Goal: Obtain resource: Obtain resource

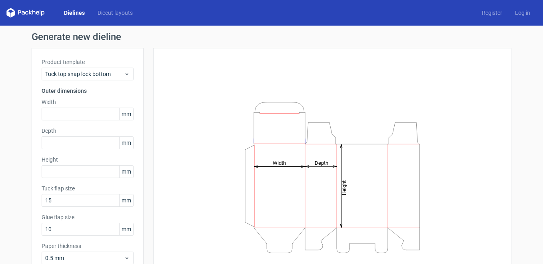
click at [70, 14] on link "Dielines" at bounding box center [75, 13] width 34 height 8
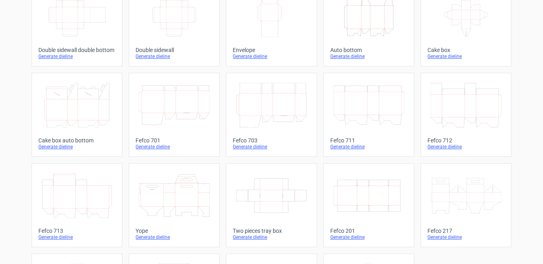
scroll to position [236, 0]
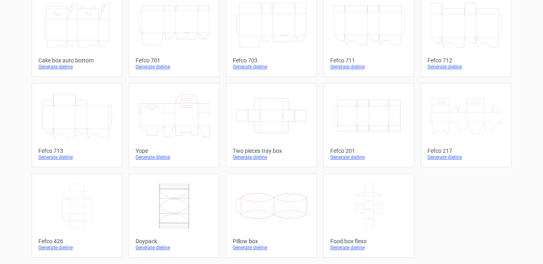
click at [474, 113] on icon at bounding box center [465, 115] width 71 height 45
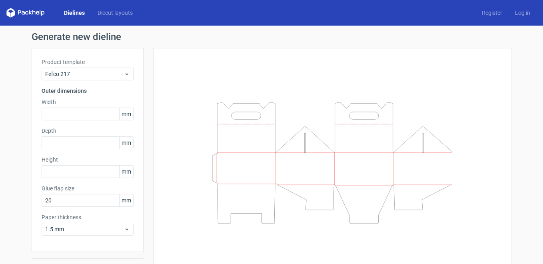
scroll to position [20, 0]
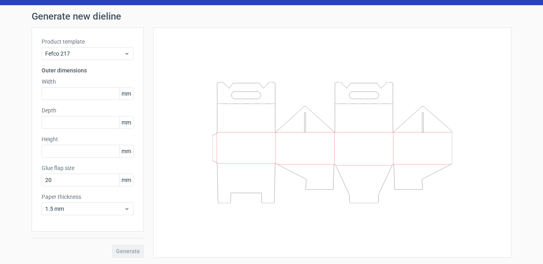
click at [113, 254] on div "Generate" at bounding box center [88, 244] width 112 height 26
click at [54, 88] on input "text" at bounding box center [88, 93] width 92 height 13
click at [64, 45] on label "Product template" at bounding box center [88, 42] width 92 height 8
click at [66, 53] on span "Fefco 217" at bounding box center [84, 54] width 79 height 8
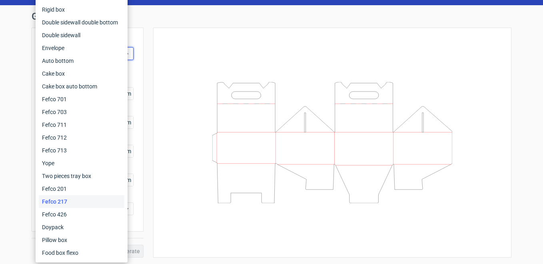
click at [0, 128] on html "Dielines Diecut layouts Register Log in Generate new dieline Product template F…" at bounding box center [271, 132] width 543 height 264
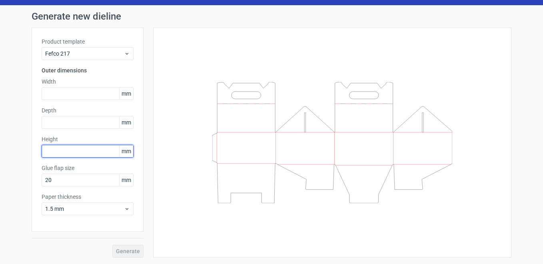
click at [78, 152] on input "text" at bounding box center [88, 151] width 92 height 13
type input "6"
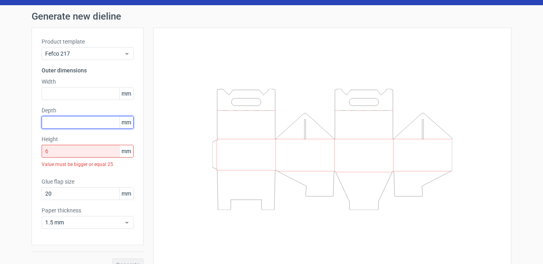
click at [84, 124] on input "text" at bounding box center [88, 122] width 92 height 13
type input "7"
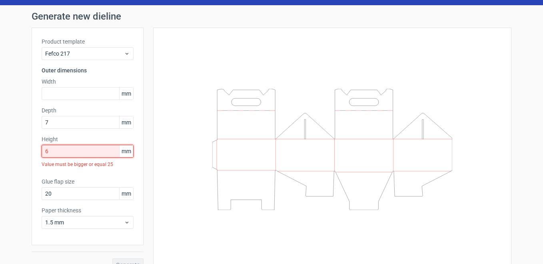
click at [85, 152] on div "Height 6 mm Value must be bigger or equal 25" at bounding box center [88, 153] width 92 height 36
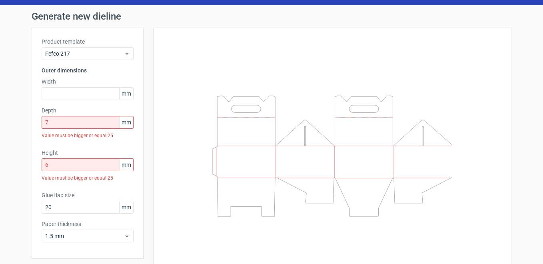
click at [86, 153] on label "Height" at bounding box center [88, 153] width 92 height 8
drag, startPoint x: 86, startPoint y: 153, endPoint x: 83, endPoint y: 167, distance: 14.3
click at [83, 167] on input "6" at bounding box center [88, 164] width 92 height 13
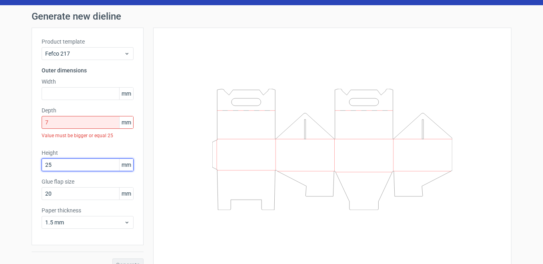
type input "25"
click at [78, 124] on input "7" at bounding box center [88, 122] width 92 height 13
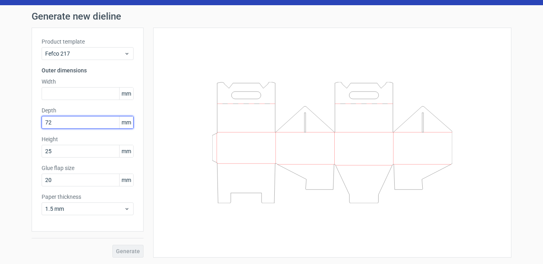
type input "7"
type input "25"
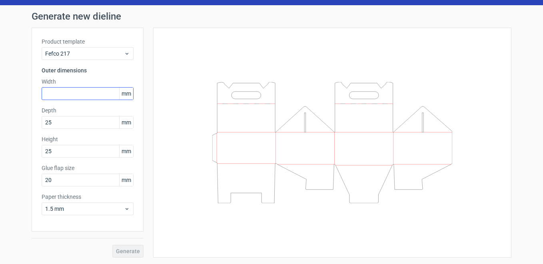
drag, startPoint x: 72, startPoint y: 86, endPoint x: 71, endPoint y: 93, distance: 7.2
click at [71, 86] on div "Width mm" at bounding box center [88, 89] width 92 height 22
click at [71, 94] on input "text" at bounding box center [88, 93] width 92 height 13
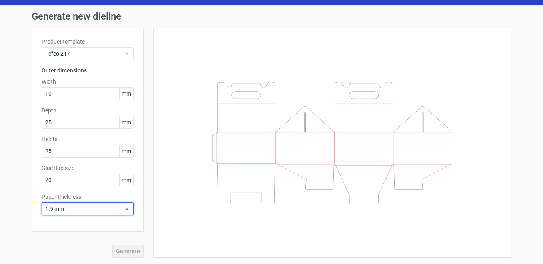
click at [112, 208] on div "Paper thickness 1.5 mm" at bounding box center [88, 204] width 92 height 22
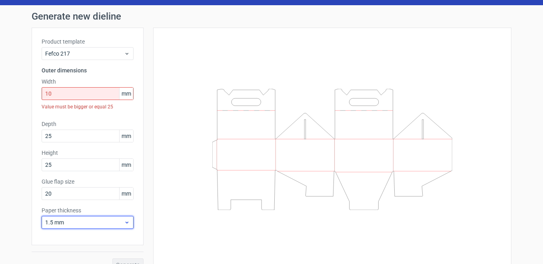
click at [108, 223] on span "1.5 mm" at bounding box center [84, 222] width 79 height 8
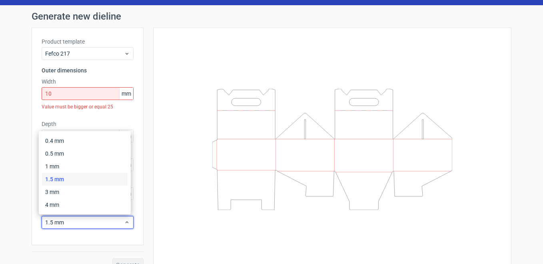
click at [79, 180] on div "1.5 mm" at bounding box center [84, 179] width 85 height 13
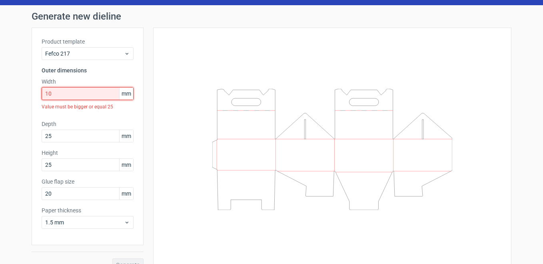
click at [81, 99] on input "10" at bounding box center [88, 93] width 92 height 13
click at [82, 100] on div "Value must be bigger or equal 25" at bounding box center [88, 107] width 92 height 14
drag, startPoint x: 82, startPoint y: 100, endPoint x: 79, endPoint y: 95, distance: 6.1
click at [79, 95] on input "10" at bounding box center [88, 93] width 92 height 13
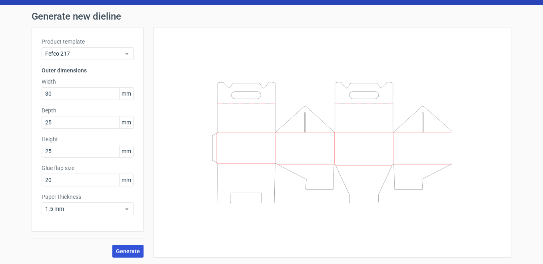
click at [128, 254] on button "Generate" at bounding box center [127, 250] width 31 height 13
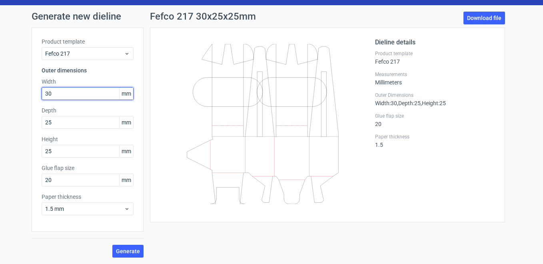
click at [70, 97] on input "30" at bounding box center [88, 93] width 92 height 13
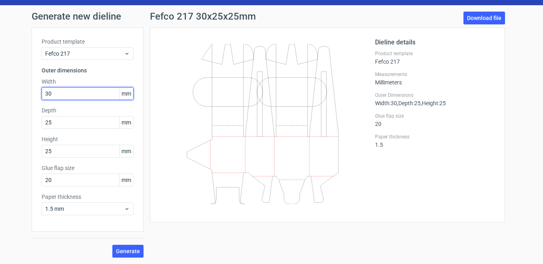
paste input "9"
type input "90"
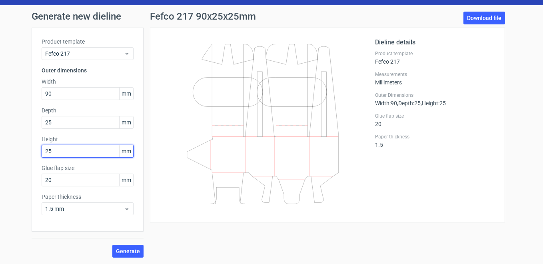
drag, startPoint x: 60, startPoint y: 155, endPoint x: 28, endPoint y: 153, distance: 32.4
click at [32, 154] on div "Product template Fefco 217 Outer dimensions Width 90 mm Depth 25 mm Height 25 m…" at bounding box center [88, 130] width 112 height 204
paste input "90"
type input "90"
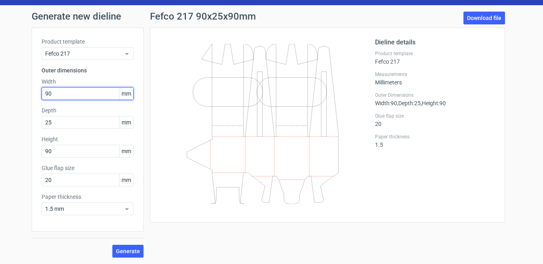
drag, startPoint x: 78, startPoint y: 90, endPoint x: 21, endPoint y: 93, distance: 57.2
click at [21, 93] on div "Generate new dieline Product template Fefco 217 Outer dimensions Width 90 mm De…" at bounding box center [271, 134] width 543 height 258
type input "80"
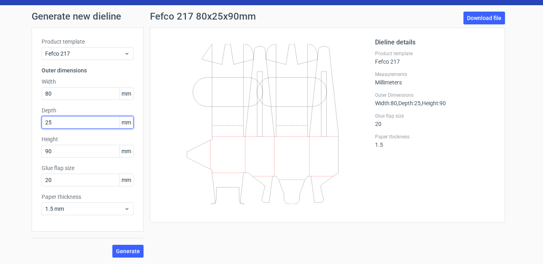
drag, startPoint x: 25, startPoint y: 131, endPoint x: 12, endPoint y: 133, distance: 12.5
click at [12, 133] on div "Generate new dieline Product template Fefco 217 Outer dimensions Width 80 mm De…" at bounding box center [271, 134] width 543 height 258
type input "200"
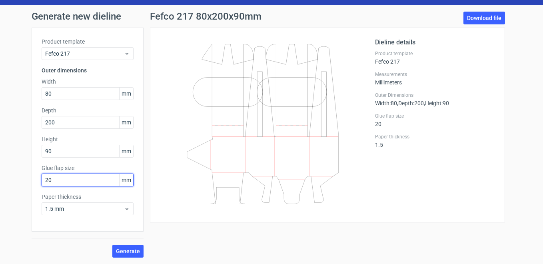
click at [83, 178] on input "20" at bounding box center [88, 179] width 92 height 13
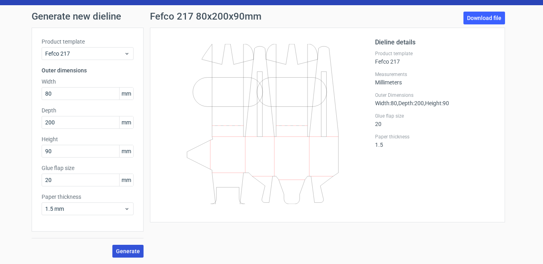
click at [128, 250] on span "Generate" at bounding box center [128, 251] width 24 height 6
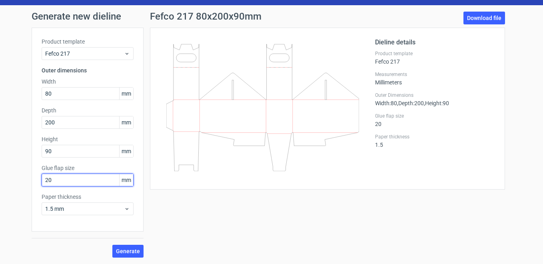
click at [64, 177] on input "20" at bounding box center [88, 179] width 92 height 13
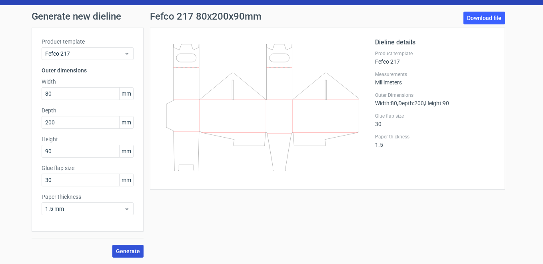
click at [121, 245] on button "Generate" at bounding box center [127, 250] width 31 height 13
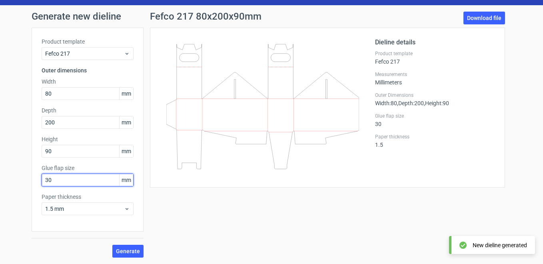
drag, startPoint x: 61, startPoint y: 180, endPoint x: 9, endPoint y: 181, distance: 51.9
click at [9, 181] on div "Generate new dieline Product template Fefco 217 Outer dimensions Width 80 mm De…" at bounding box center [271, 134] width 543 height 258
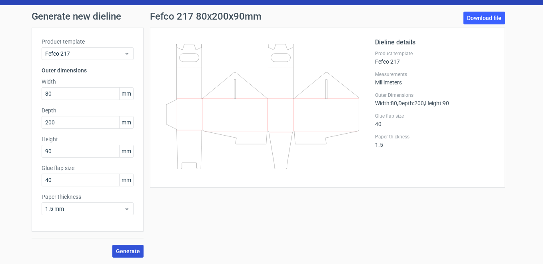
click at [134, 250] on span "Generate" at bounding box center [128, 251] width 24 height 6
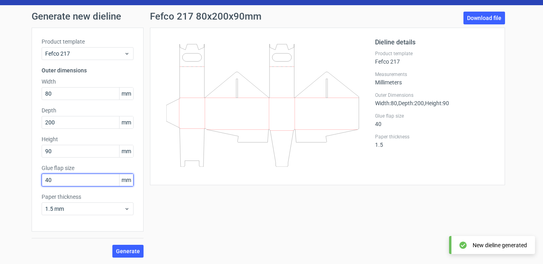
drag, startPoint x: 35, startPoint y: 181, endPoint x: 7, endPoint y: 179, distance: 27.6
click at [8, 179] on div "Generate new dieline Product template Fefco 217 Outer dimensions Width 80 mm De…" at bounding box center [271, 134] width 543 height 258
type input "20"
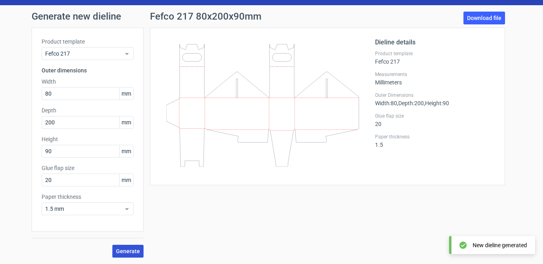
click at [116, 249] on span "Generate" at bounding box center [128, 251] width 24 height 6
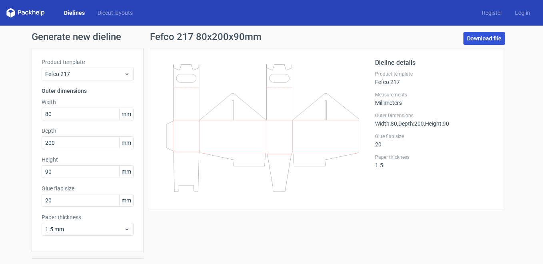
click at [478, 41] on link "Download file" at bounding box center [484, 38] width 42 height 13
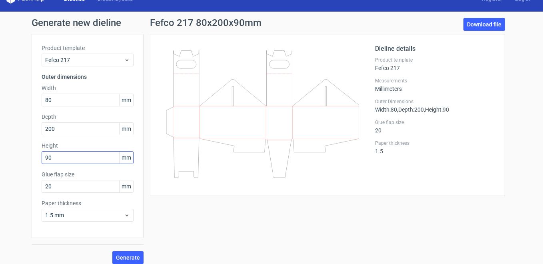
scroll to position [20, 0]
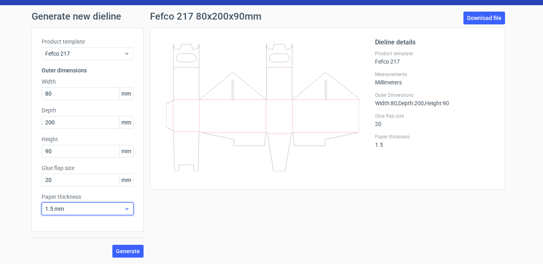
click at [95, 211] on span "1.5 mm" at bounding box center [84, 209] width 79 height 8
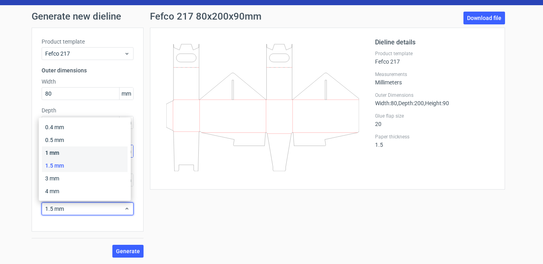
click at [61, 152] on div "1 mm" at bounding box center [84, 152] width 85 height 13
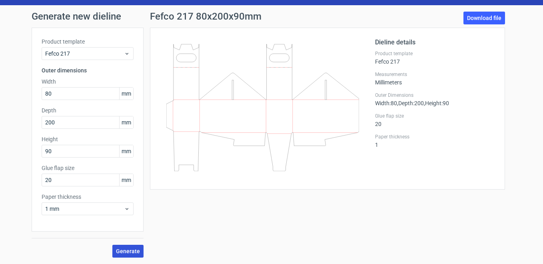
click at [136, 253] on span "Generate" at bounding box center [128, 251] width 24 height 6
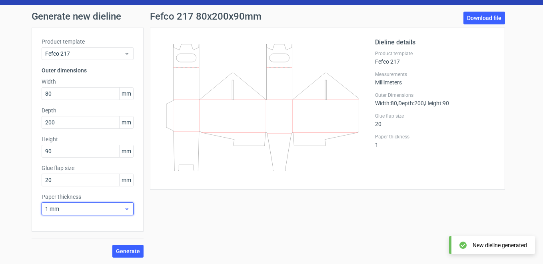
click at [72, 213] on div "1 mm" at bounding box center [88, 208] width 92 height 13
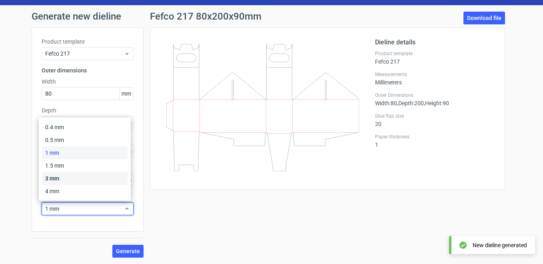
drag, startPoint x: 64, startPoint y: 182, endPoint x: 74, endPoint y: 189, distance: 12.5
click at [64, 182] on div "3 mm" at bounding box center [84, 178] width 85 height 13
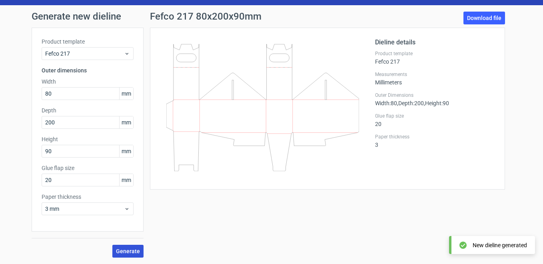
click at [123, 245] on button "Generate" at bounding box center [127, 250] width 31 height 13
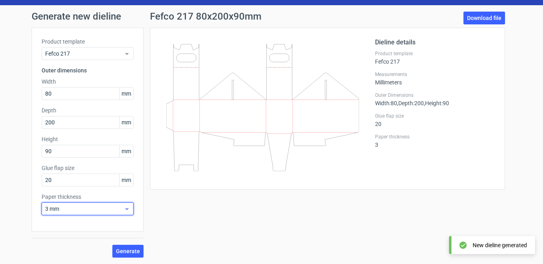
click at [86, 213] on div "3 mm" at bounding box center [88, 208] width 92 height 13
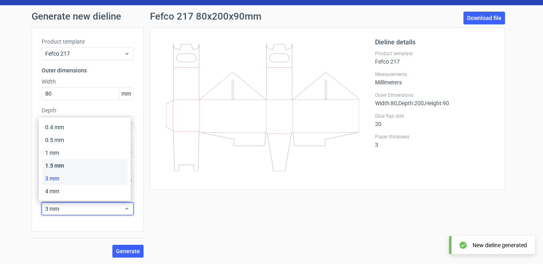
click at [68, 167] on div "1.5 mm" at bounding box center [84, 165] width 85 height 13
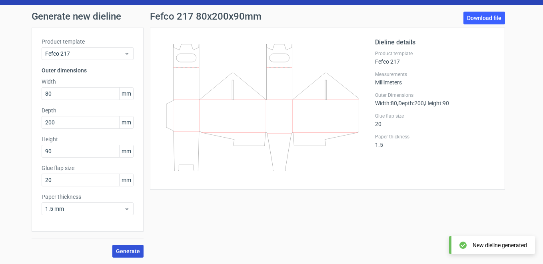
click at [128, 254] on span "Generate" at bounding box center [128, 251] width 24 height 6
click at [91, 51] on span "Fefco 217" at bounding box center [84, 54] width 79 height 8
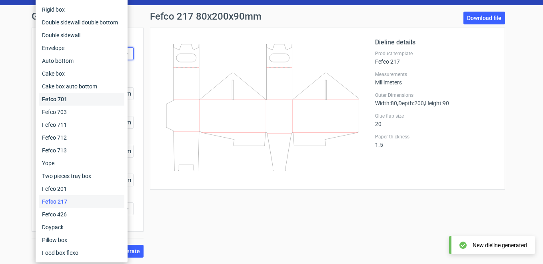
click at [83, 102] on div "Fefco 701" at bounding box center [81, 99] width 85 height 13
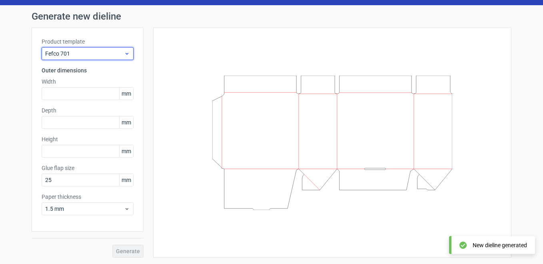
click at [111, 54] on span "Fefco 701" at bounding box center [84, 54] width 79 height 8
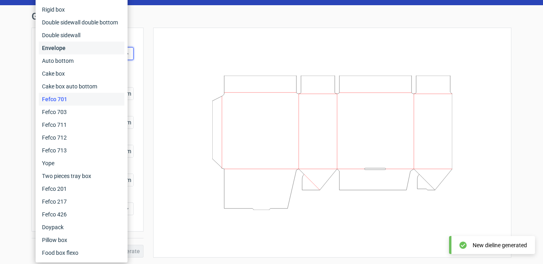
click at [110, 54] on div "Envelope" at bounding box center [81, 48] width 85 height 13
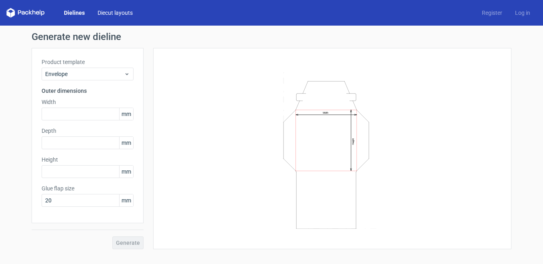
click at [124, 13] on link "Diecut layouts" at bounding box center [115, 13] width 48 height 8
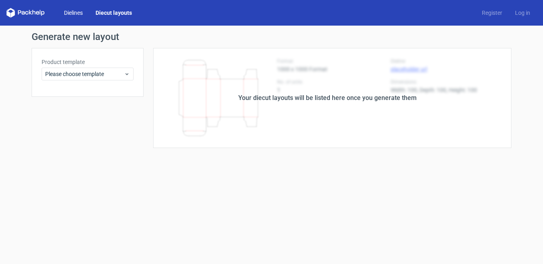
click at [86, 13] on link "Dielines" at bounding box center [74, 13] width 32 height 8
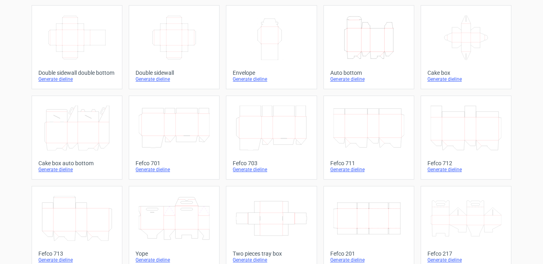
scroll to position [236, 0]
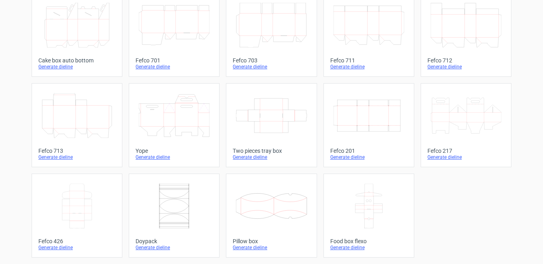
click at [451, 129] on icon at bounding box center [465, 115] width 71 height 45
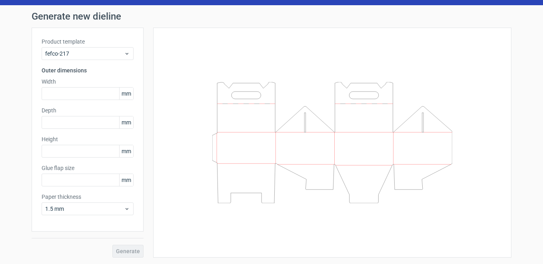
type input "20"
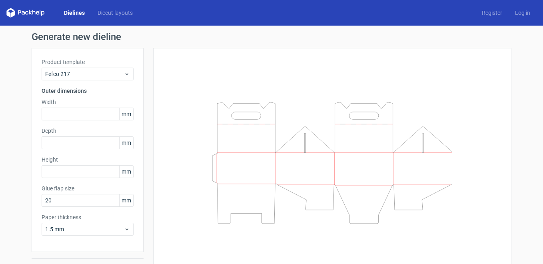
click at [229, 160] on icon at bounding box center [332, 162] width 240 height 121
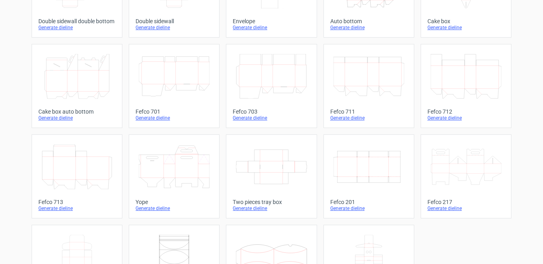
scroll to position [236, 0]
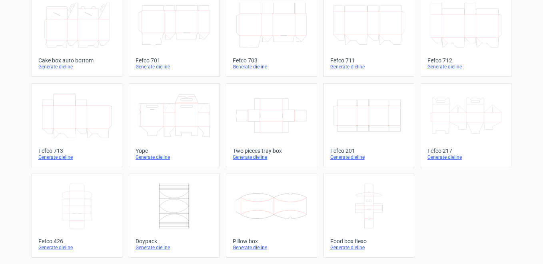
click at [453, 123] on icon at bounding box center [465, 115] width 71 height 45
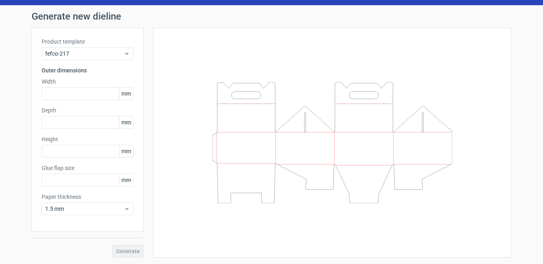
type input "20"
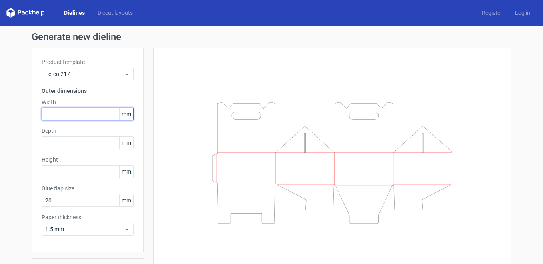
click at [56, 112] on input "text" at bounding box center [88, 113] width 92 height 13
click at [120, 12] on link "Diecut layouts" at bounding box center [115, 13] width 48 height 8
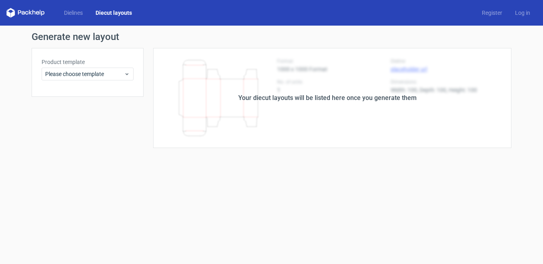
click at [261, 81] on div "Your diecut layouts will be listed here once you generate them" at bounding box center [327, 98] width 368 height 100
click at [77, 7] on div "Dielines Diecut layouts Register Log in" at bounding box center [271, 13] width 543 height 26
click at [33, 15] on icon at bounding box center [25, 13] width 38 height 10
click at [32, 15] on icon at bounding box center [25, 13] width 38 height 10
click at [32, 14] on icon at bounding box center [25, 13] width 38 height 10
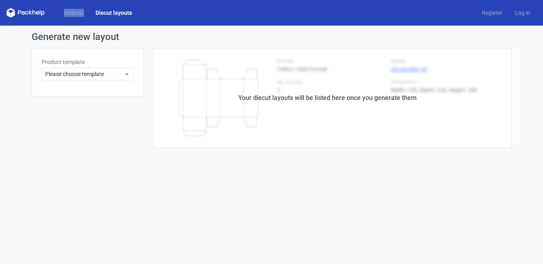
click at [32, 14] on icon at bounding box center [25, 13] width 38 height 10
drag, startPoint x: 32, startPoint y: 14, endPoint x: 22, endPoint y: 12, distance: 10.0
click at [22, 12] on icon at bounding box center [23, 13] width 3 height 4
click at [18, 12] on icon at bounding box center [19, 12] width 3 height 4
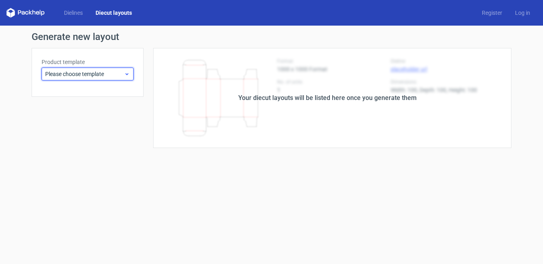
click at [80, 73] on span "Please choose template" at bounding box center [84, 74] width 79 height 8
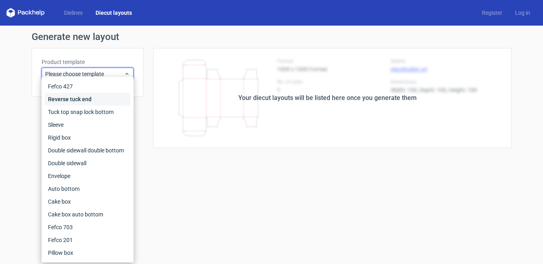
click at [80, 97] on div "Reverse tuck end" at bounding box center [87, 99] width 85 height 13
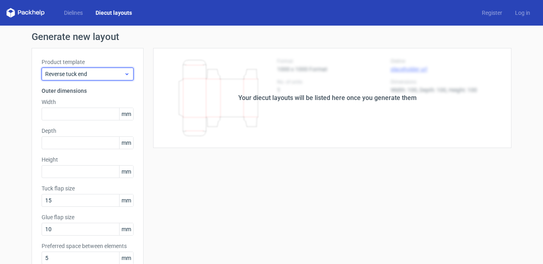
click at [78, 70] on span "Reverse tuck end" at bounding box center [84, 74] width 79 height 8
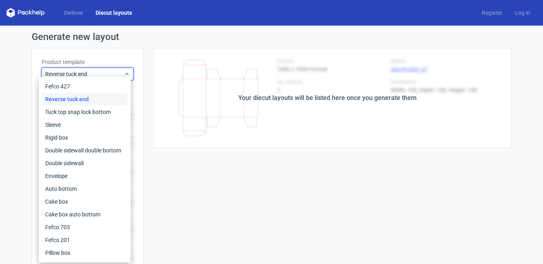
click at [64, 6] on div "Dielines Diecut layouts Register Log in" at bounding box center [271, 13] width 543 height 26
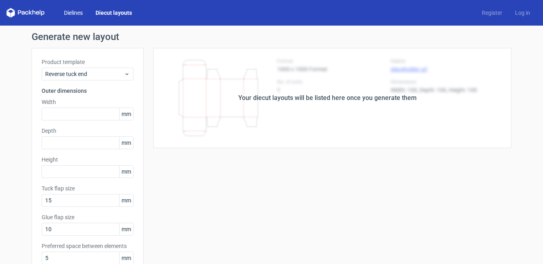
click at [68, 14] on link "Dielines" at bounding box center [74, 13] width 32 height 8
